Goal: Information Seeking & Learning: Learn about a topic

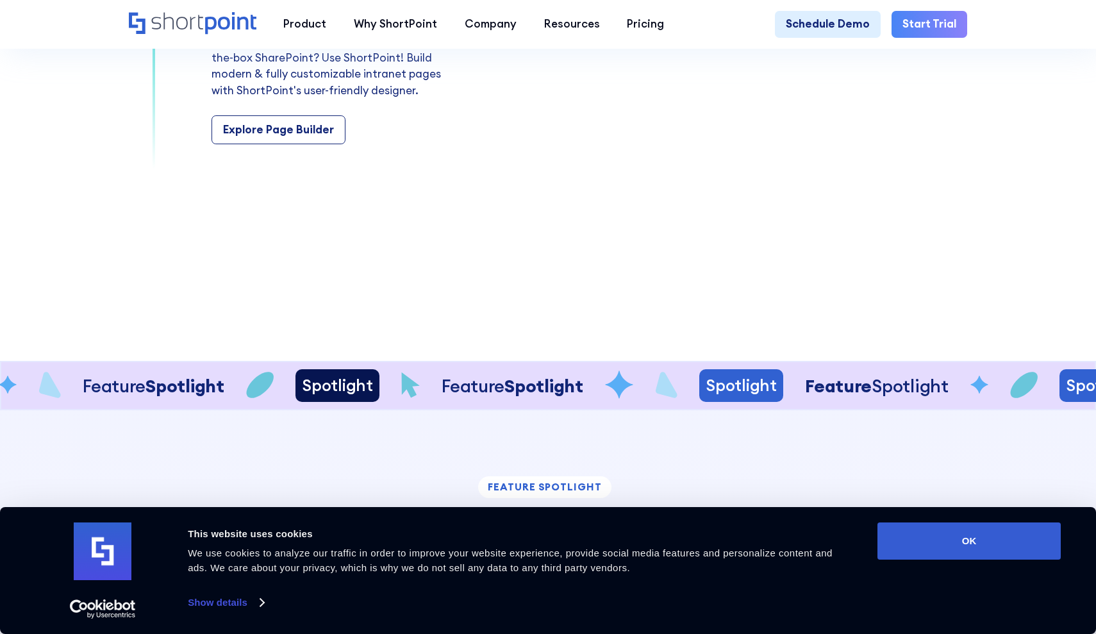
scroll to position [2126, 0]
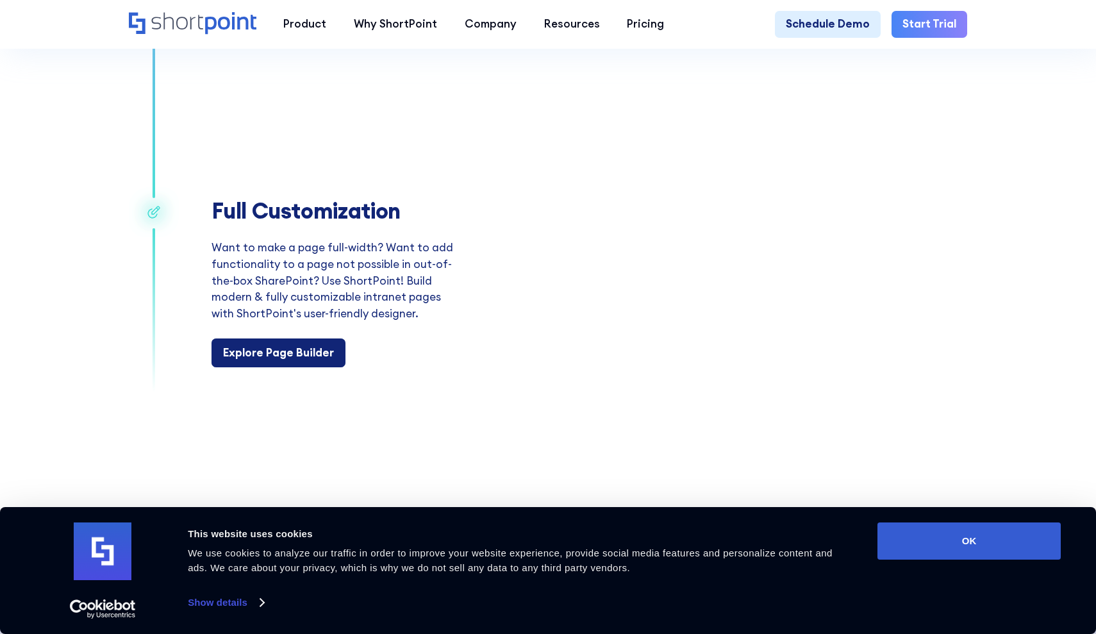
click at [272, 358] on link "Explore Page Builder" at bounding box center [278, 352] width 134 height 29
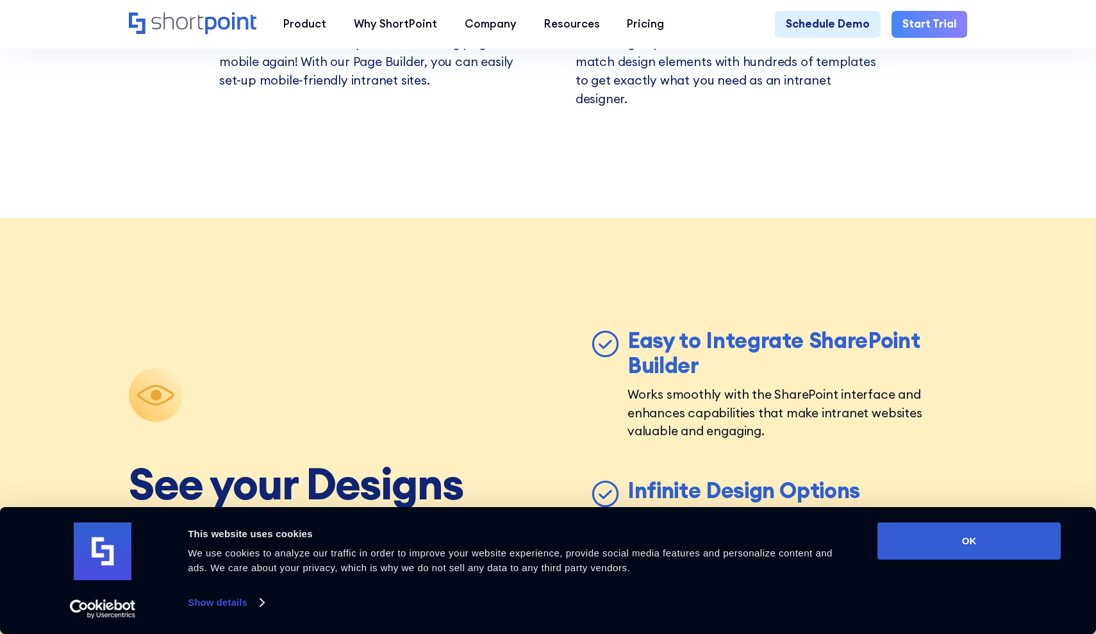
scroll to position [4500, 0]
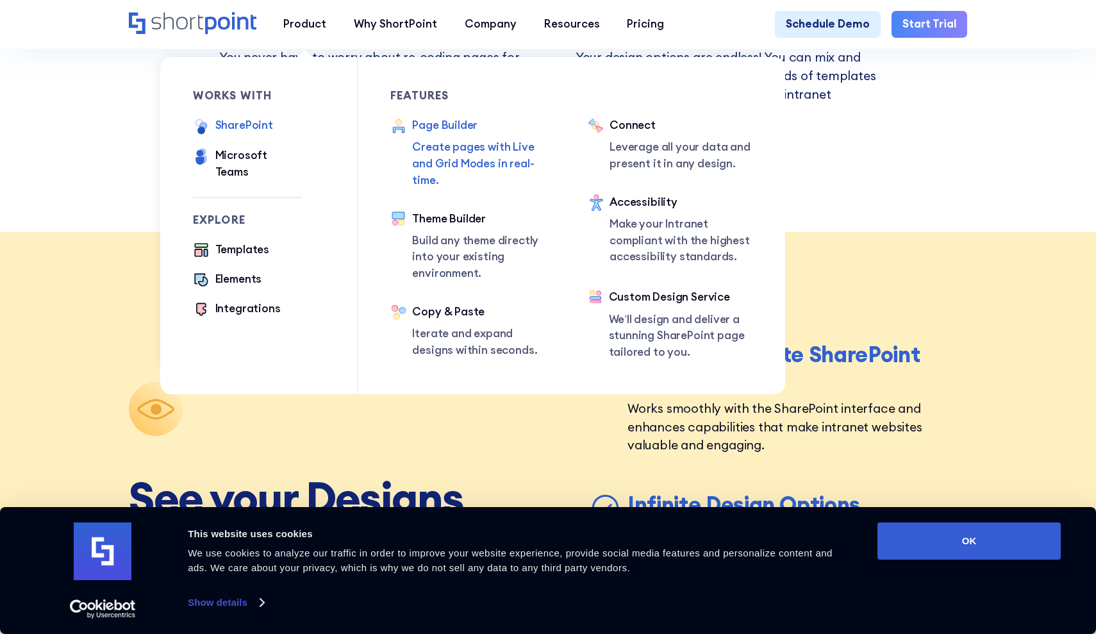
click at [256, 122] on div "SharePoint" at bounding box center [244, 125] width 58 height 17
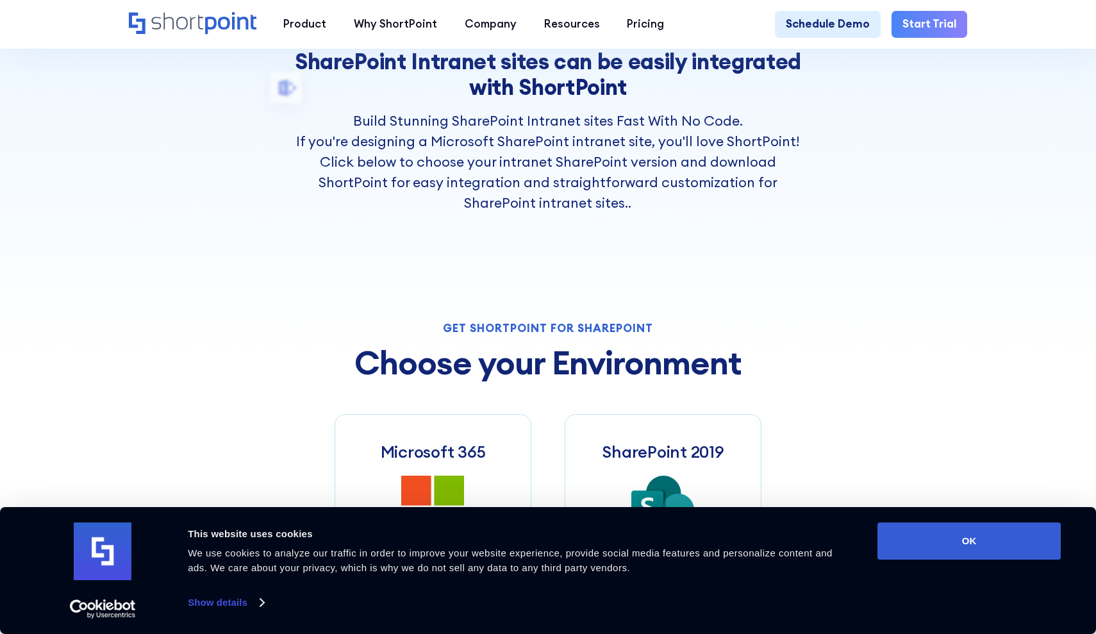
scroll to position [600, 0]
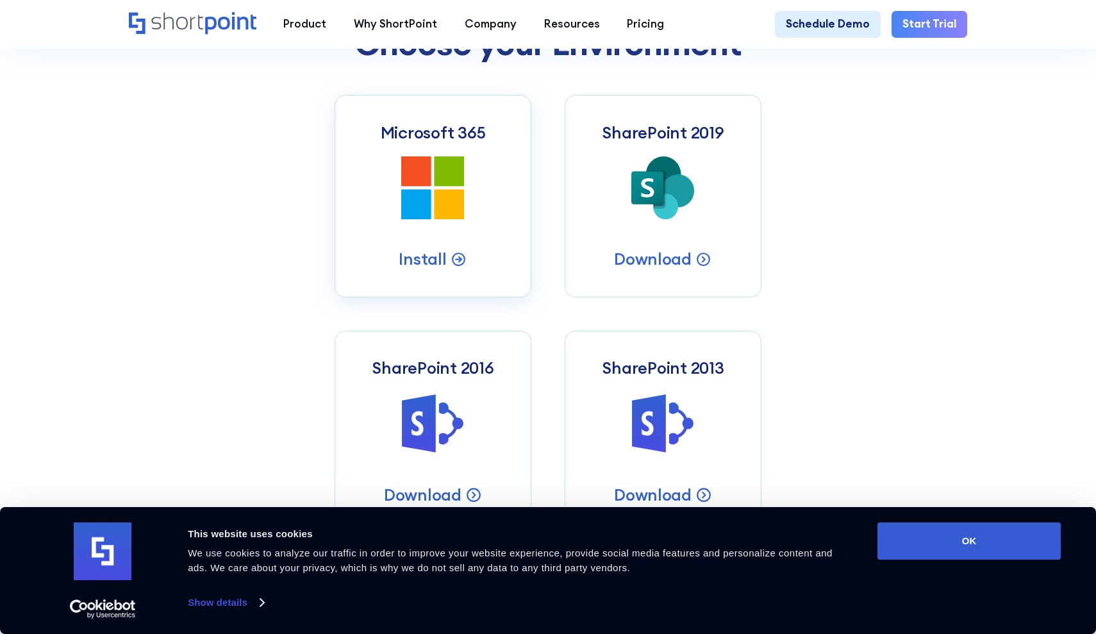
click at [433, 185] on icon "Microsoft 365 SharePoint Intranets" at bounding box center [432, 187] width 63 height 63
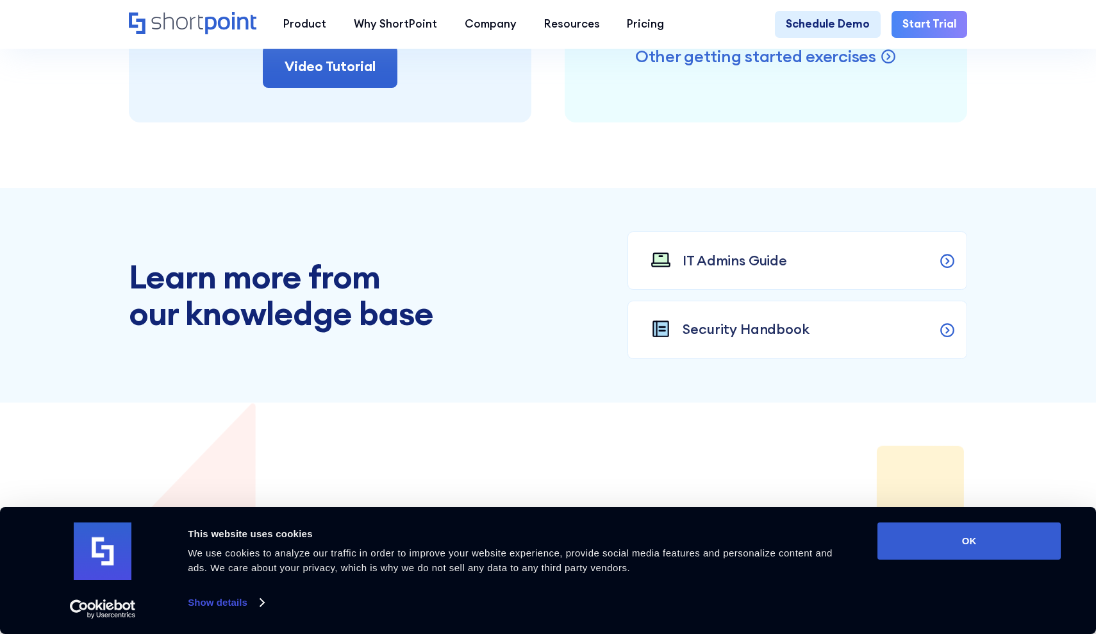
scroll to position [1096, 0]
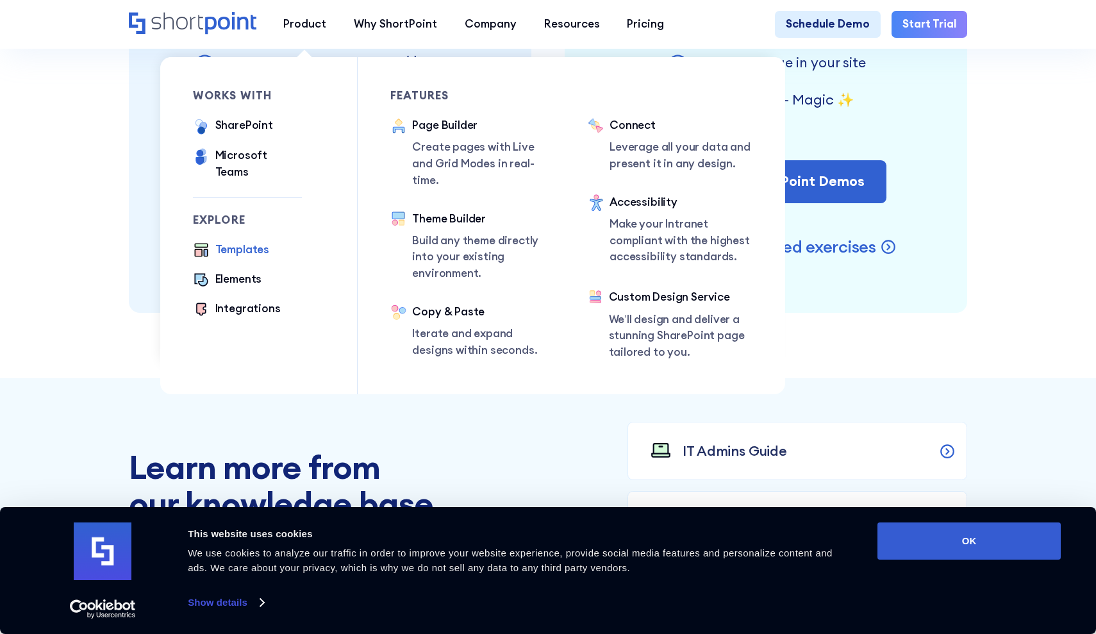
click at [231, 242] on div "Templates" at bounding box center [242, 250] width 54 height 17
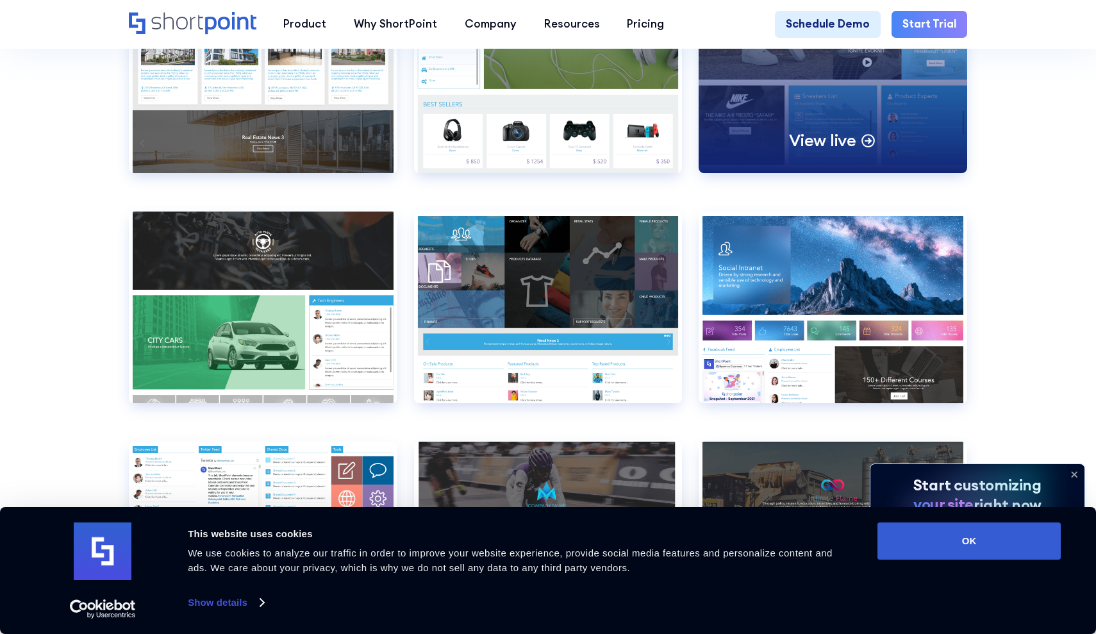
scroll to position [8533, 0]
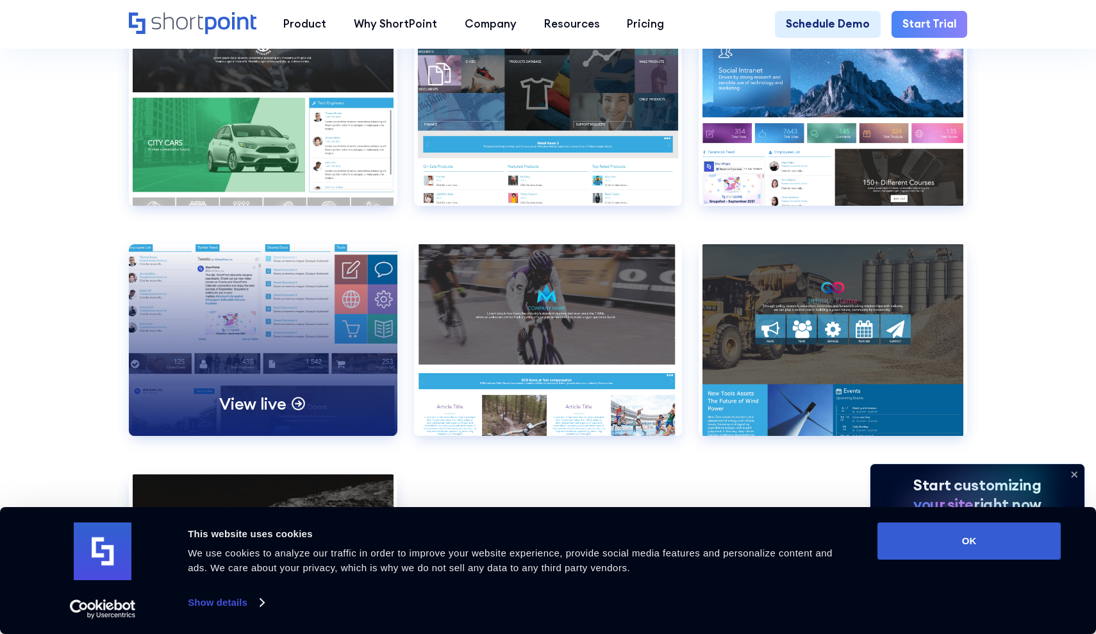
click at [210, 319] on div "View live" at bounding box center [263, 340] width 269 height 192
